Goal: Check status: Check status

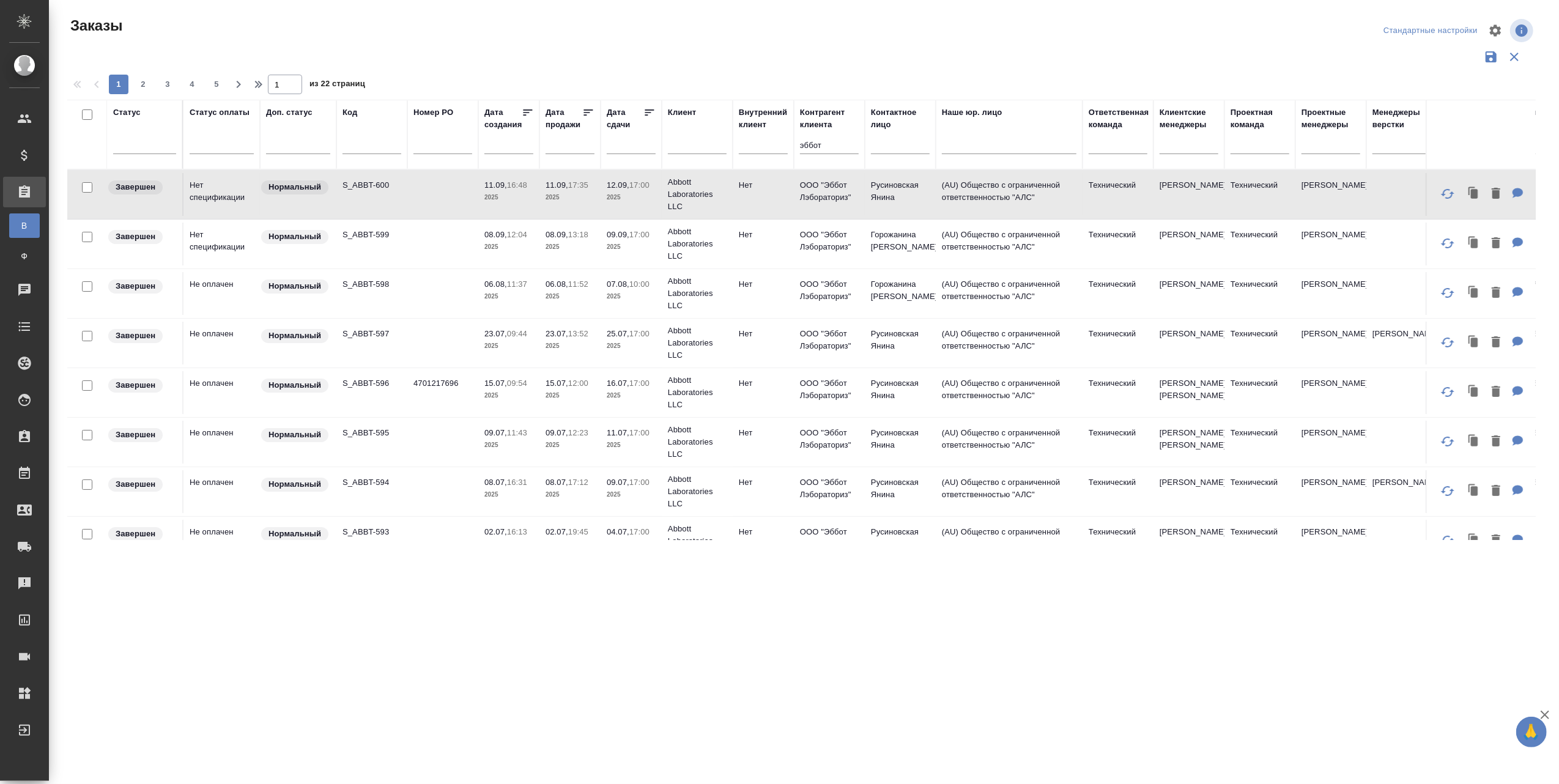
click at [18, 551] on div "Заявки на доставку" at bounding box center [9, 547] width 31 height 19
click at [23, 543] on div "Заявки на доставку" at bounding box center [9, 547] width 31 height 19
click at [25, 544] on icon at bounding box center [25, 547] width 14 height 10
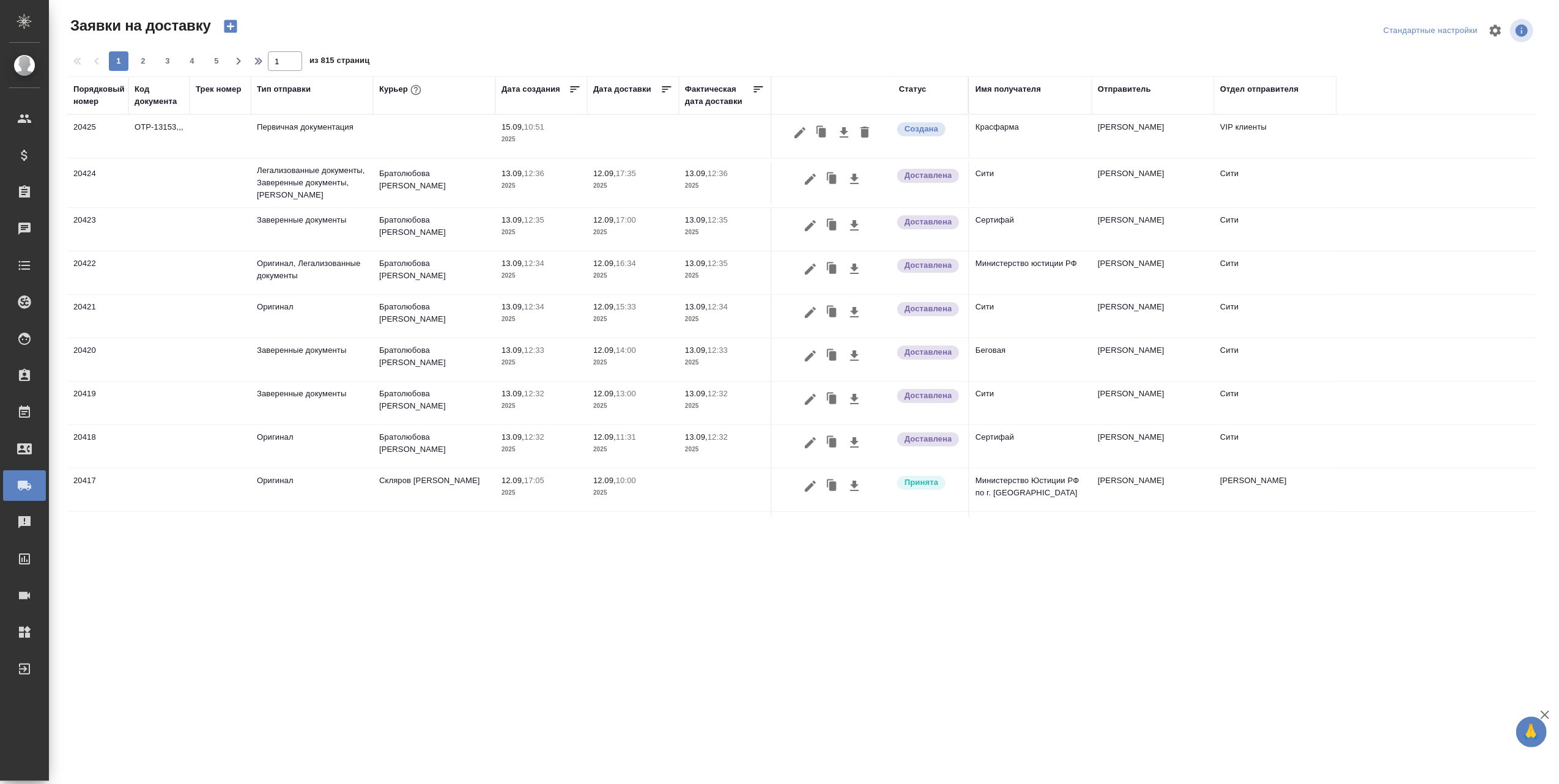
click at [218, 111] on th "Трек номер" at bounding box center [220, 95] width 61 height 38
click at [218, 110] on th "Трек номер" at bounding box center [220, 95] width 61 height 38
drag, startPoint x: 218, startPoint y: 110, endPoint x: 206, endPoint y: 103, distance: 13.9
click at [206, 103] on div "Трек номер" at bounding box center [220, 95] width 49 height 25
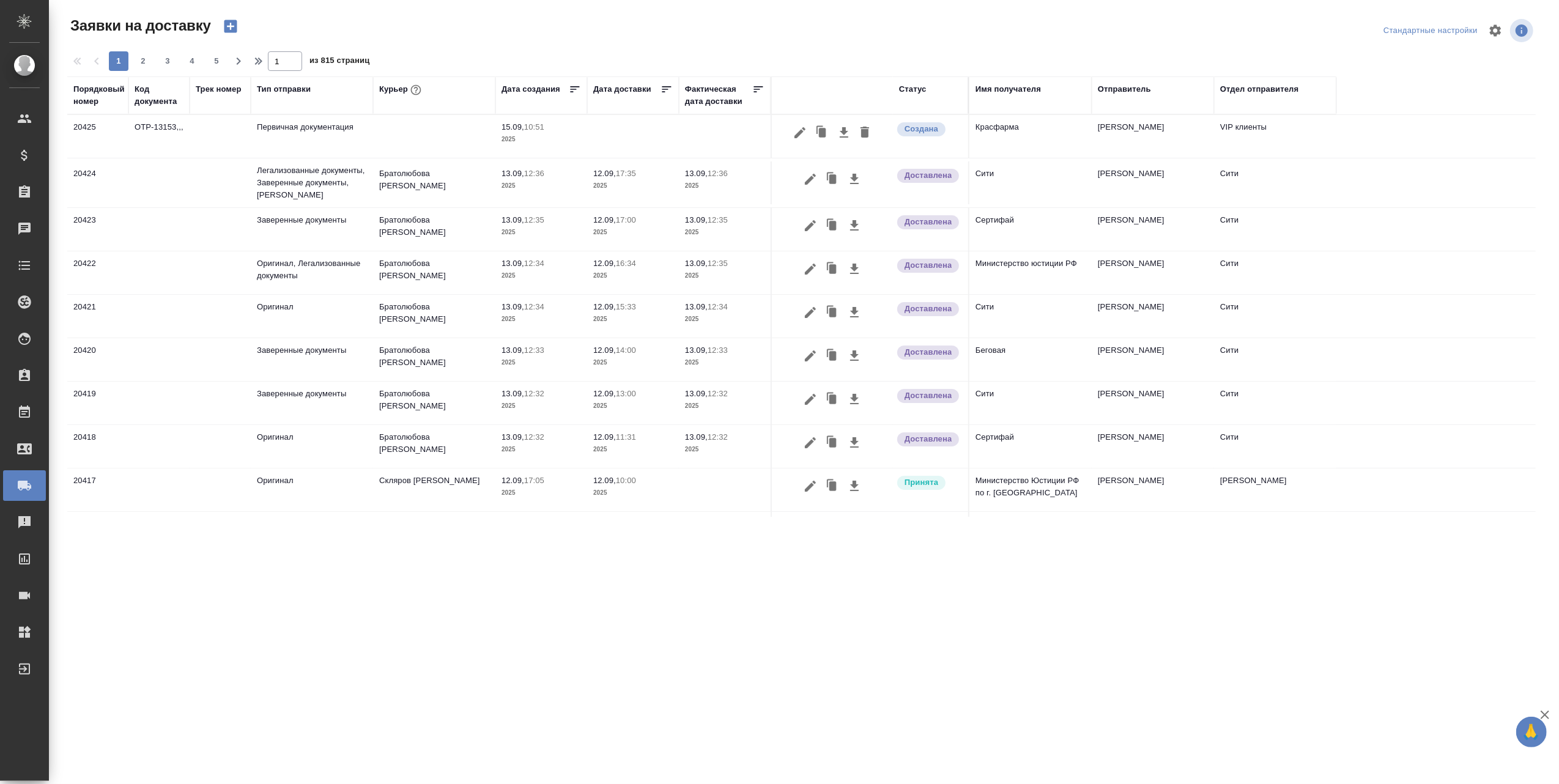
click at [207, 111] on th "Трек номер" at bounding box center [220, 95] width 61 height 38
click at [221, 90] on div "Трек номер" at bounding box center [219, 89] width 46 height 12
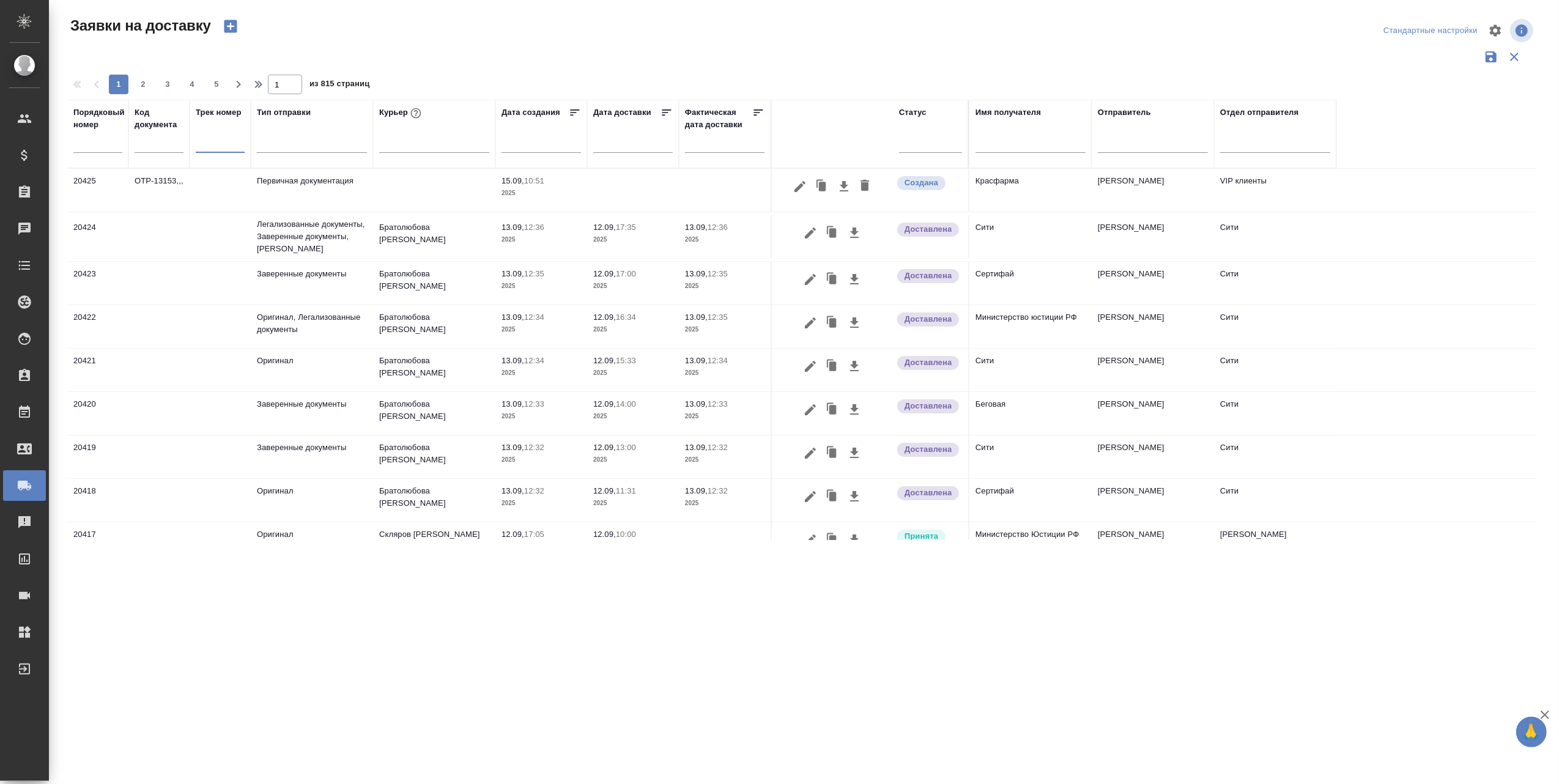
click at [213, 148] on input "text" at bounding box center [220, 145] width 49 height 15
paste input "10509481019886"
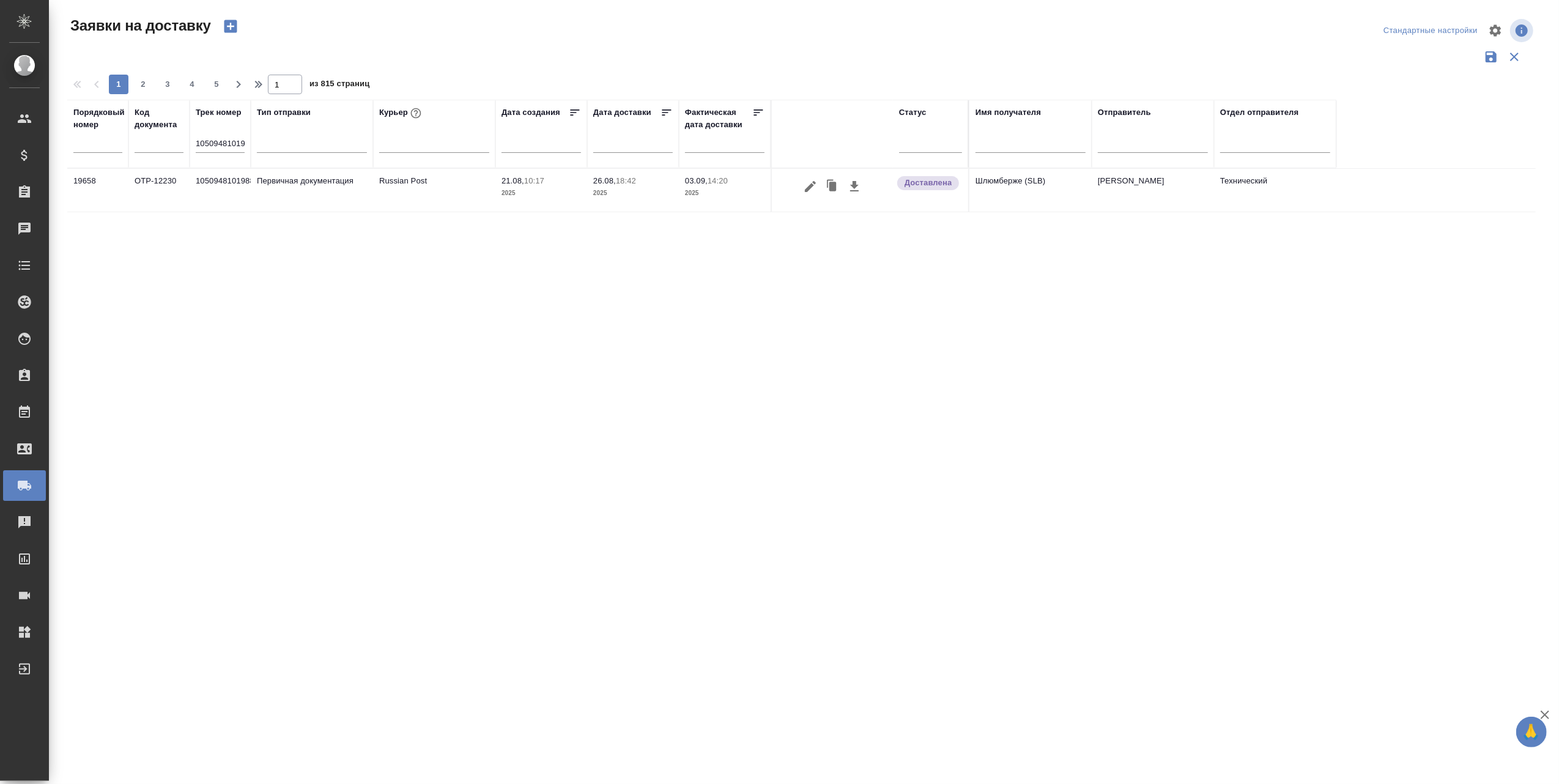
click at [236, 145] on input "10509481019886" at bounding box center [220, 145] width 49 height 15
click at [240, 143] on input "1988" at bounding box center [220, 145] width 49 height 15
type input "1"
paste input "10509411506462"
type input "1"
